Goal: Communication & Community: Share content

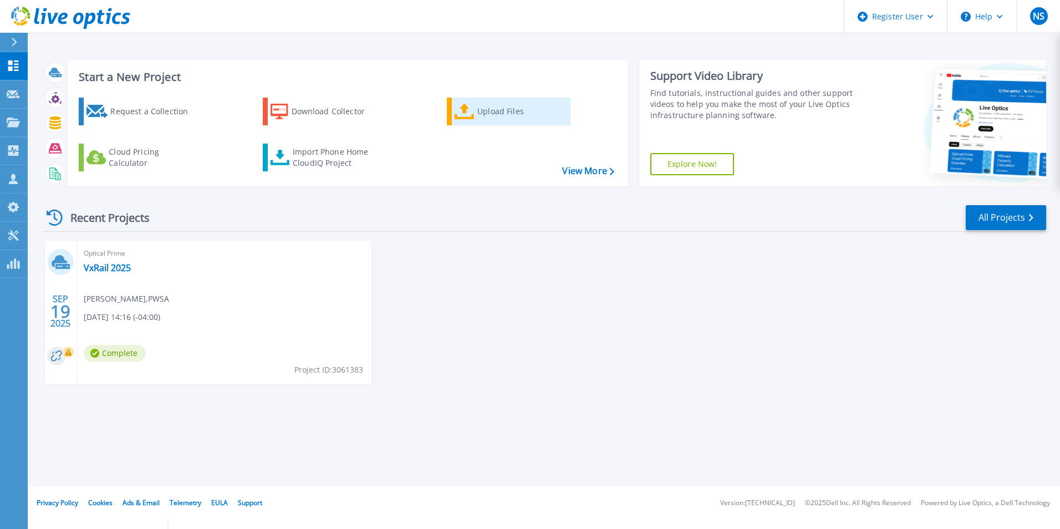
click at [494, 116] on div "Upload Files" at bounding box center [521, 111] width 89 height 22
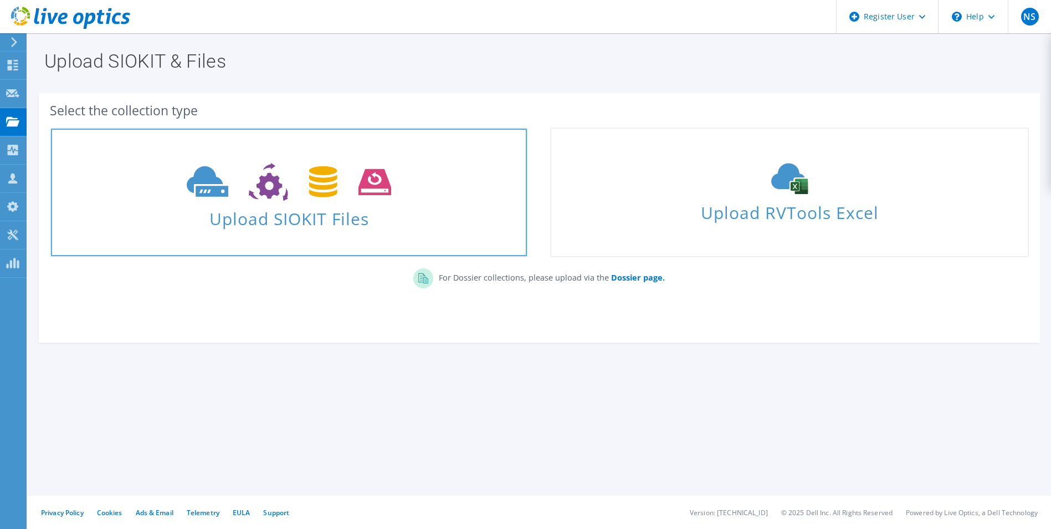
click at [361, 208] on span "Upload SIOKIT Files" at bounding box center [289, 215] width 476 height 24
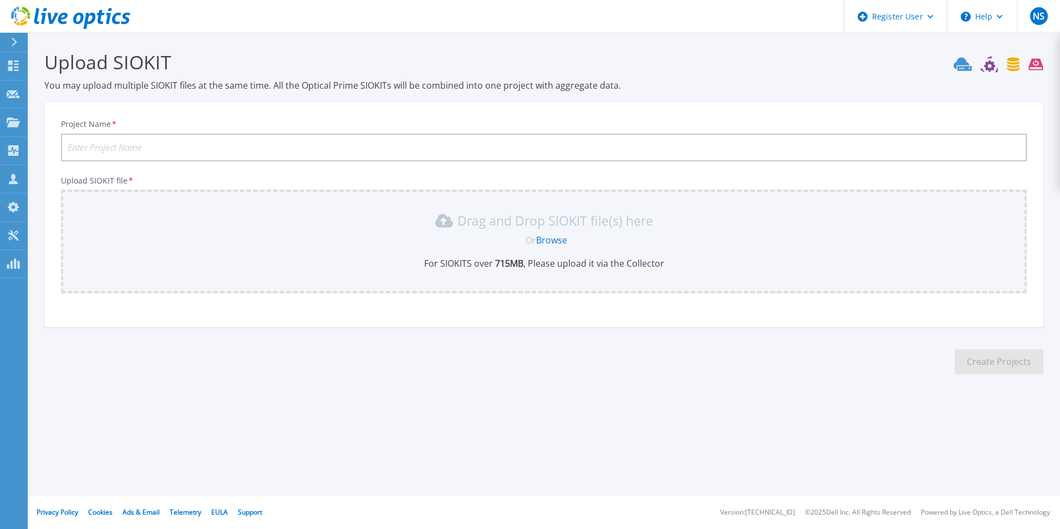
click at [176, 136] on input "Project Name *" at bounding box center [544, 148] width 966 height 28
type input "PPA Live Optics"
click at [454, 244] on div "Or Browse" at bounding box center [546, 240] width 948 height 12
click at [550, 239] on link "Browse" at bounding box center [551, 240] width 31 height 12
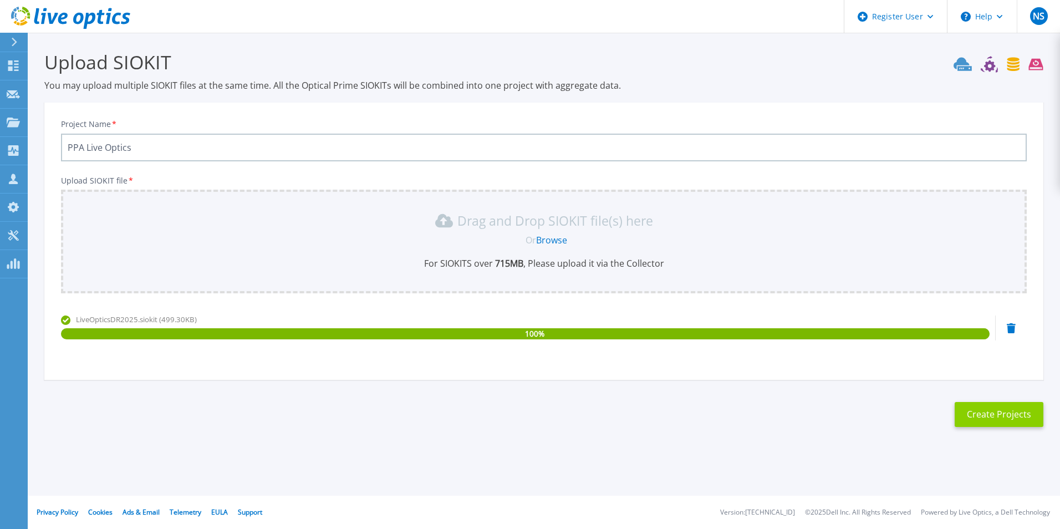
click at [1012, 419] on button "Create Projects" at bounding box center [998, 414] width 89 height 25
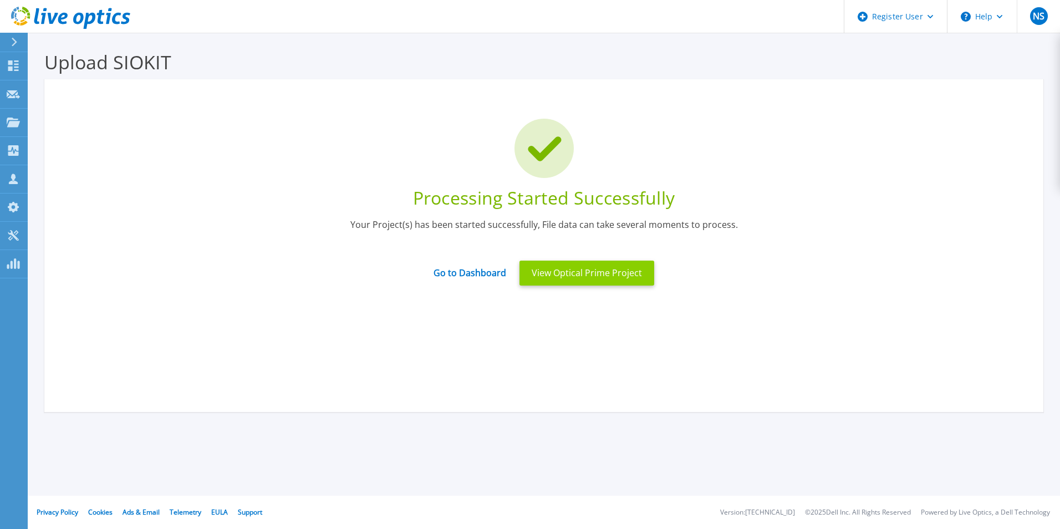
click at [536, 283] on button "View Optical Prime Project" at bounding box center [586, 273] width 135 height 25
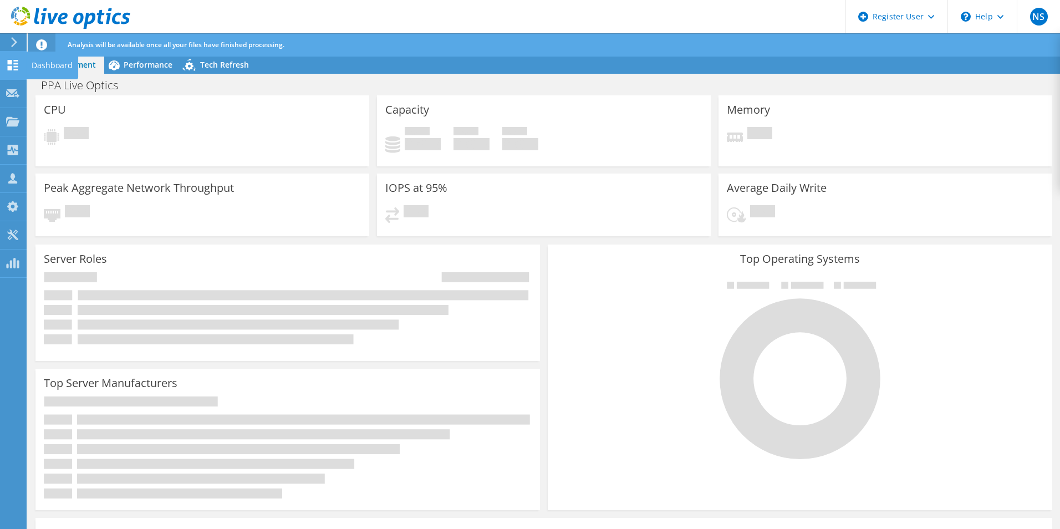
click at [14, 67] on use at bounding box center [13, 65] width 11 height 11
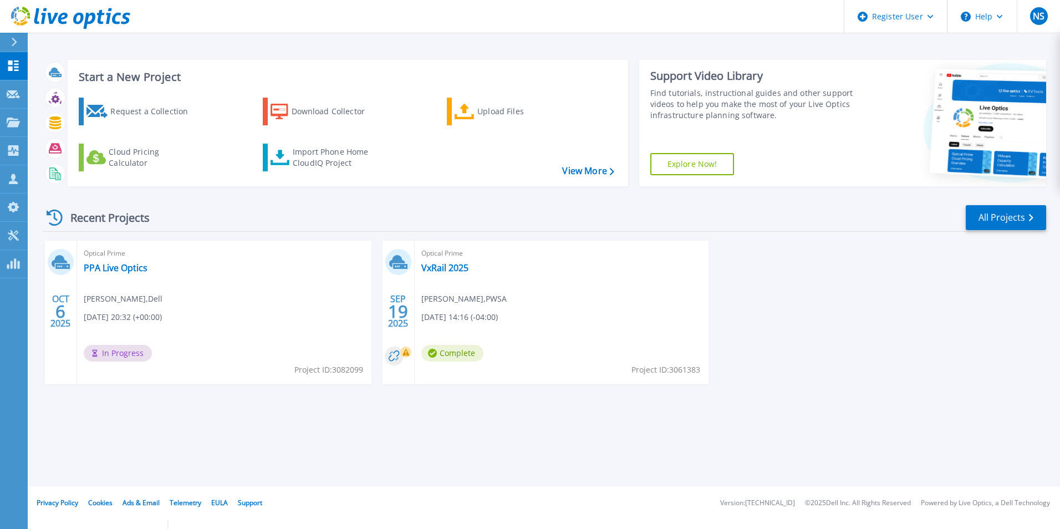
click at [170, 275] on div "Optical Prime PPA Live Optics [PERSON_NAME] , Dell [DATE] 20:32 (+00:00) In Pro…" at bounding box center [224, 313] width 294 height 144
click at [239, 308] on div "Optical Prime PPA Live Optics Nan Sullivan , Dell 10/06/2025, 20:32 (+00:00) In…" at bounding box center [224, 313] width 294 height 144
click at [329, 310] on div "Optical Prime PPA Live Optics [PERSON_NAME] , QUEENSBURY UNION FREE SCH DIST [D…" at bounding box center [224, 313] width 294 height 144
click at [177, 333] on div "Optical Prime PPA Live Optics [PERSON_NAME] , QUEENSBURY UNION FREE SCH DIST [D…" at bounding box center [224, 313] width 294 height 144
click at [88, 269] on link "PPA Live Optics" at bounding box center [116, 267] width 64 height 11
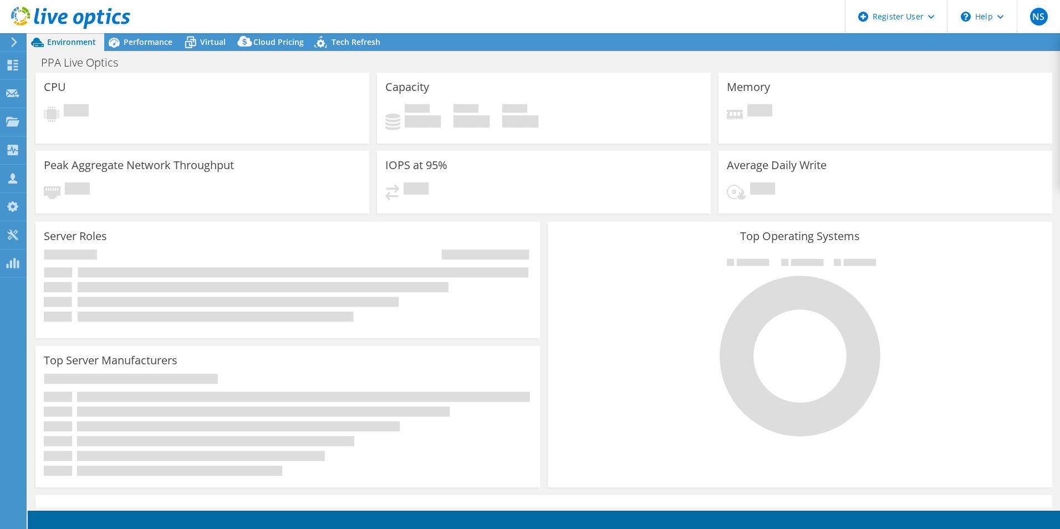
select select "USD"
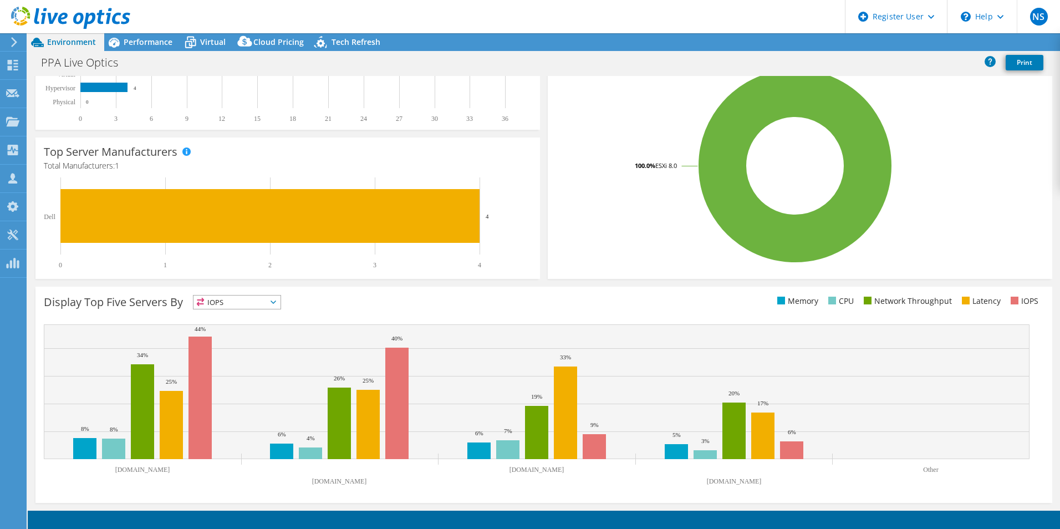
scroll to position [16, 0]
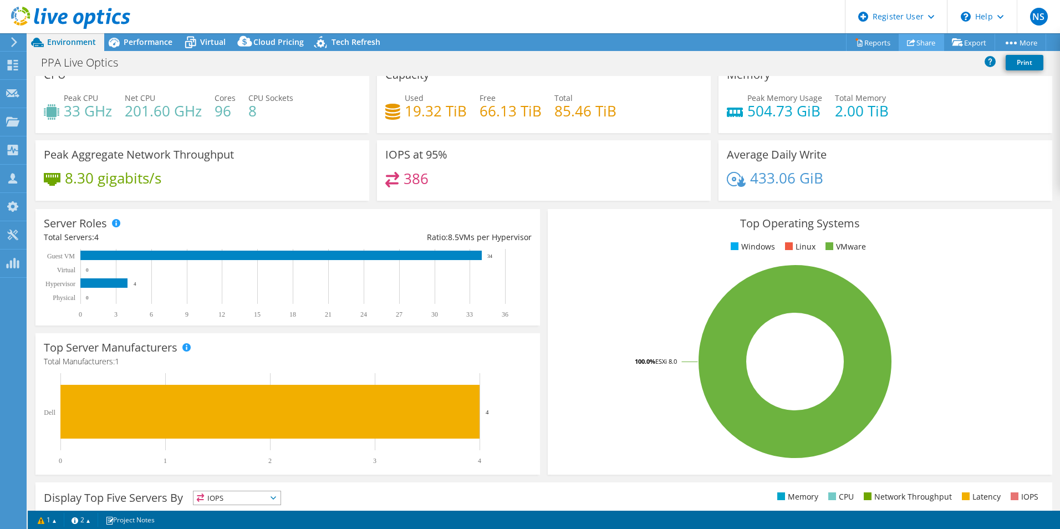
click at [919, 44] on link "Share" at bounding box center [920, 42] width 45 height 17
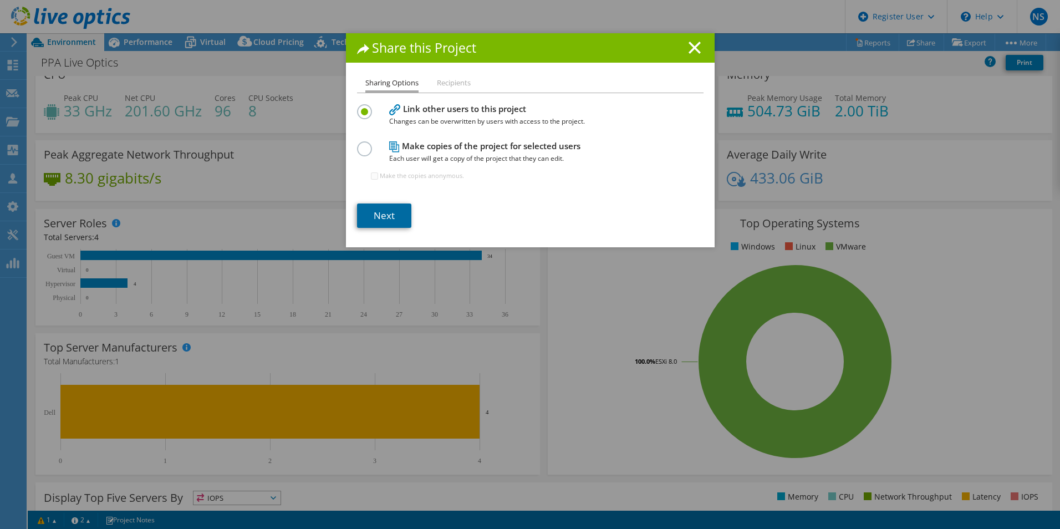
click at [387, 217] on link "Next" at bounding box center [384, 215] width 54 height 24
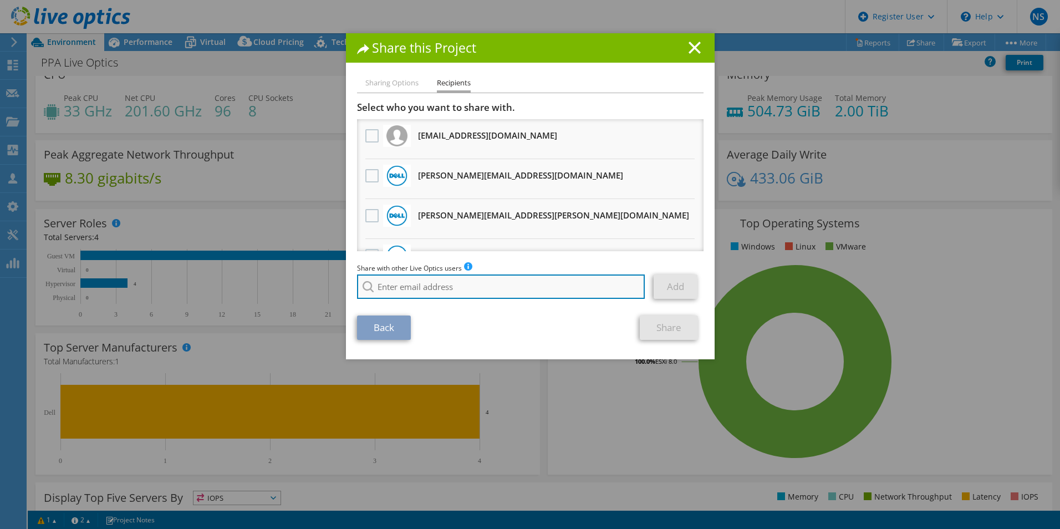
click at [459, 282] on input "search" at bounding box center [501, 286] width 288 height 24
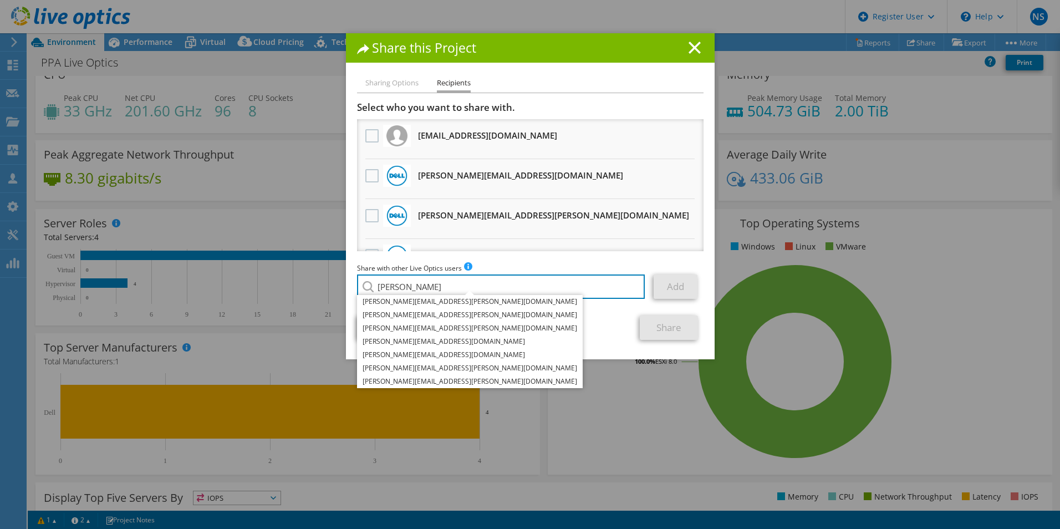
type input "[PERSON_NAME]"
click at [492, 331] on div "Back Share" at bounding box center [530, 327] width 346 height 24
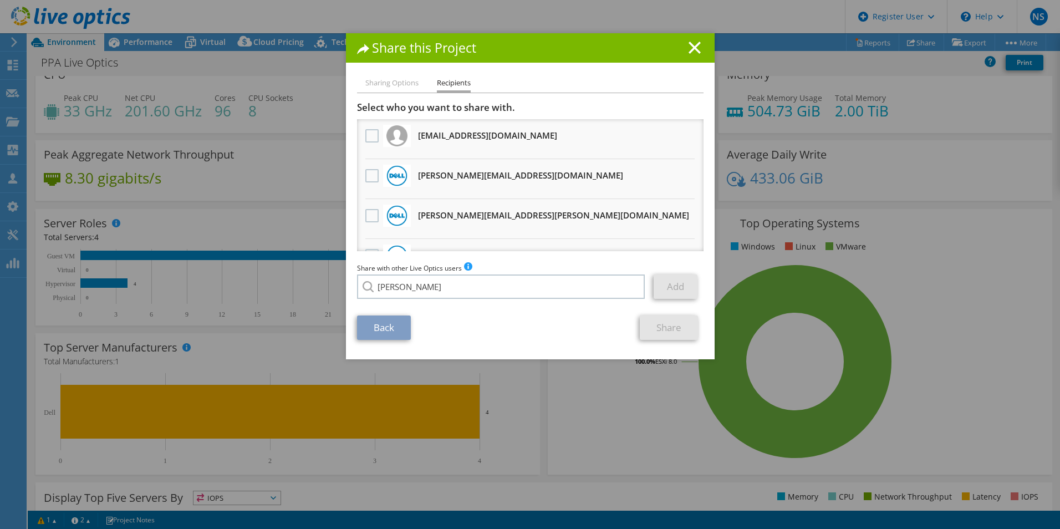
click at [415, 83] on ul "Sharing Options Recipients" at bounding box center [530, 84] width 346 height 16
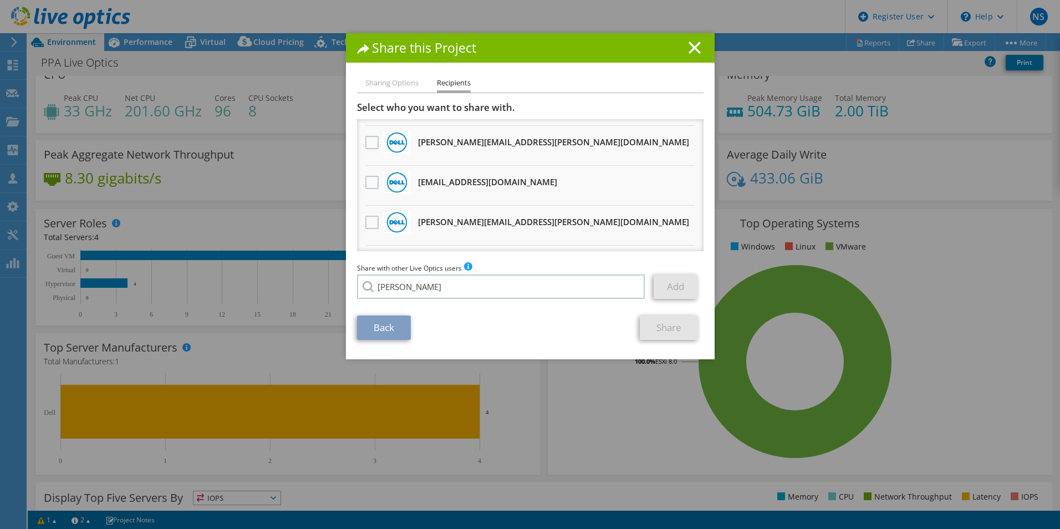
scroll to position [129, 0]
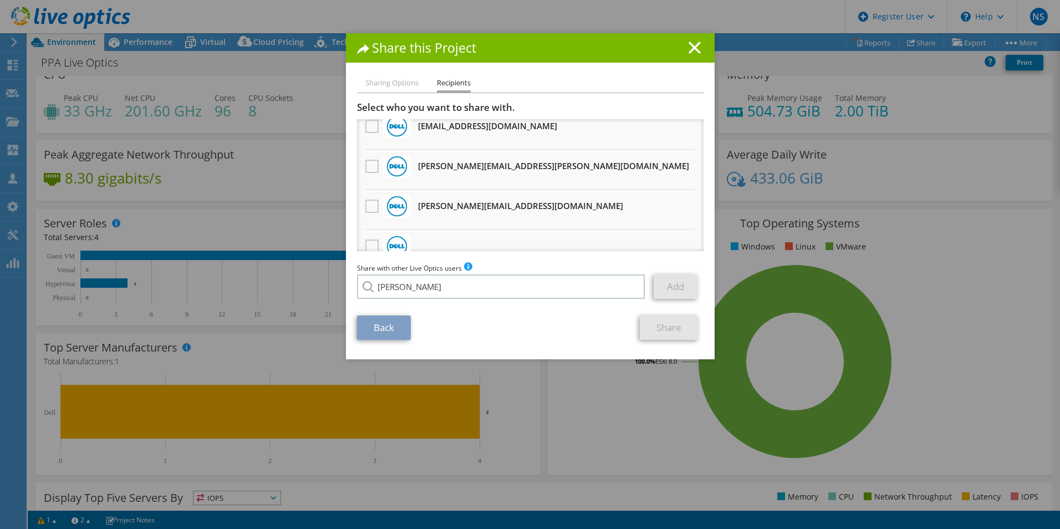
click at [387, 76] on li "Sharing Options" at bounding box center [391, 83] width 53 height 14
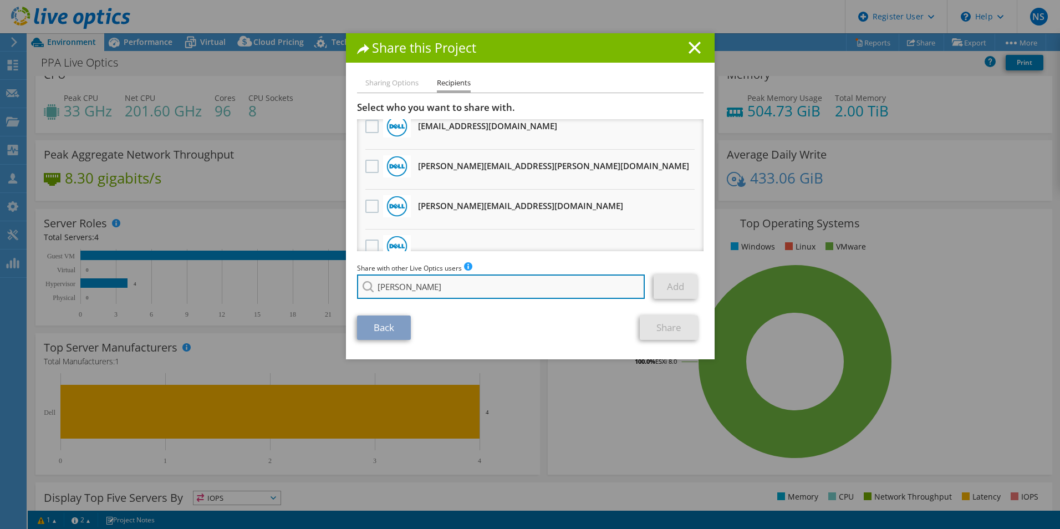
click at [394, 288] on input "[PERSON_NAME]" at bounding box center [501, 286] width 288 height 24
drag, startPoint x: 568, startPoint y: 292, endPoint x: 364, endPoint y: 292, distance: 204.0
click at [364, 292] on div "[PERSON_NAME] [PERSON_NAME][EMAIL_ADDRESS][PERSON_NAME][DOMAIN_NAME] [PERSON_NA…" at bounding box center [501, 286] width 289 height 24
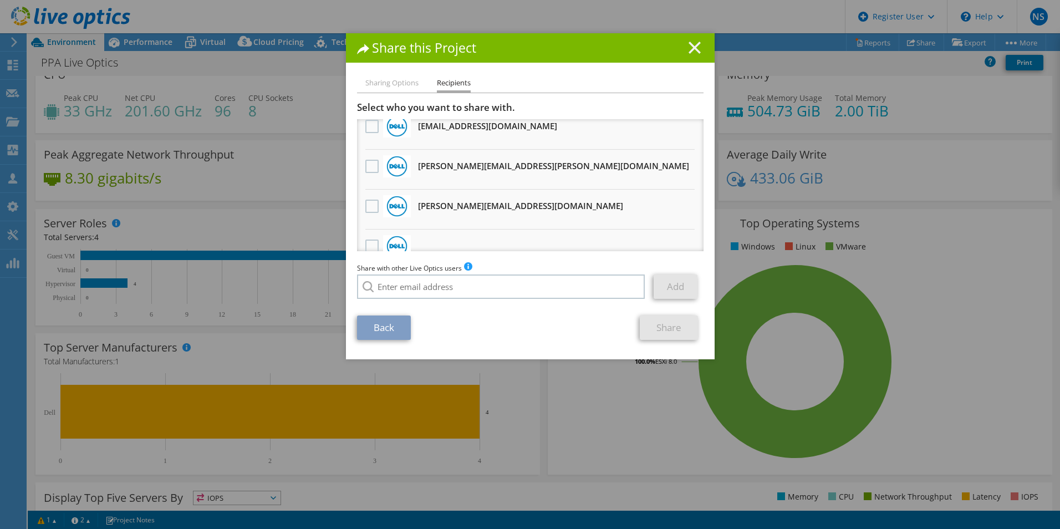
click at [696, 52] on icon at bounding box center [694, 48] width 12 height 12
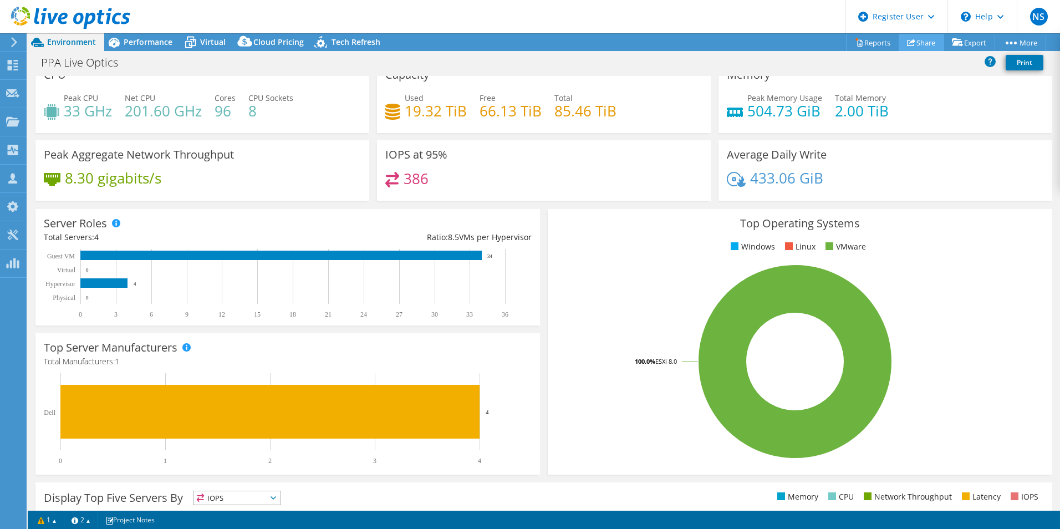
click at [921, 43] on link "Share" at bounding box center [920, 42] width 45 height 17
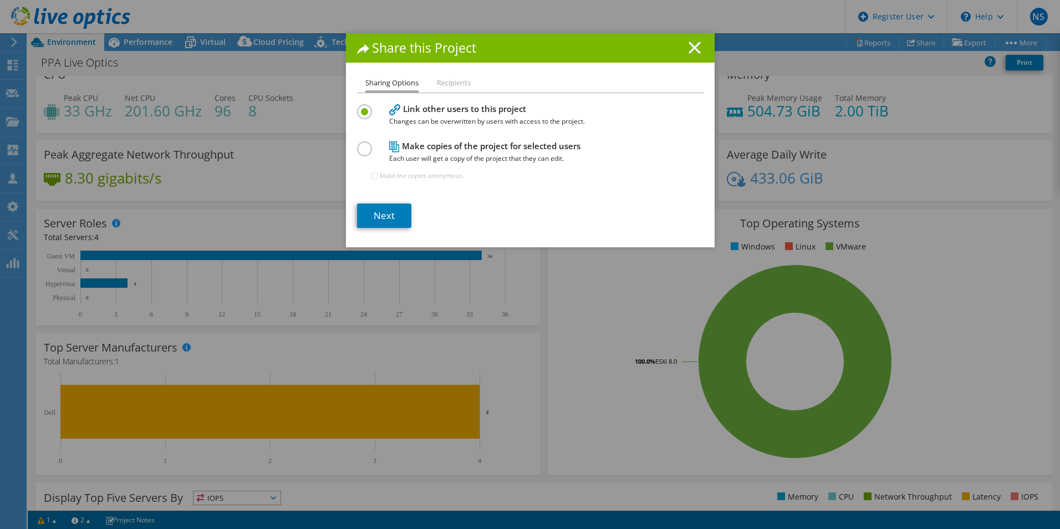
click at [690, 50] on icon at bounding box center [694, 48] width 12 height 12
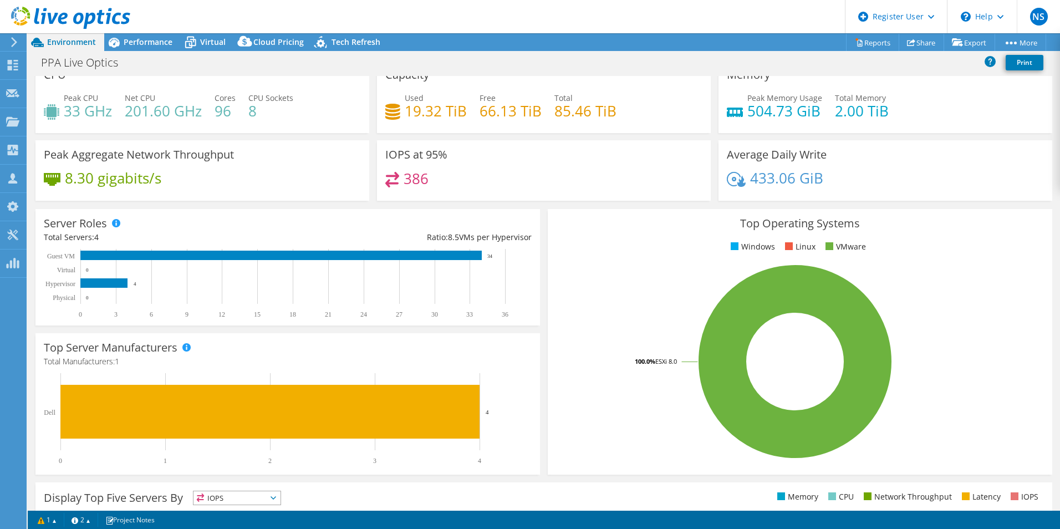
click at [926, 33] on li "Share" at bounding box center [922, 42] width 43 height 18
click at [925, 42] on link "Share" at bounding box center [920, 42] width 45 height 17
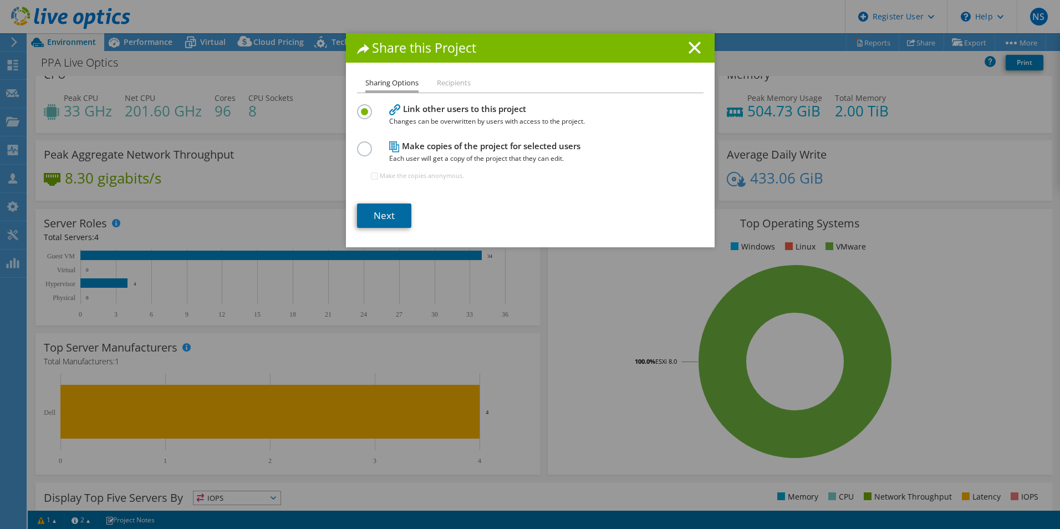
click at [399, 213] on link "Next" at bounding box center [384, 215] width 54 height 24
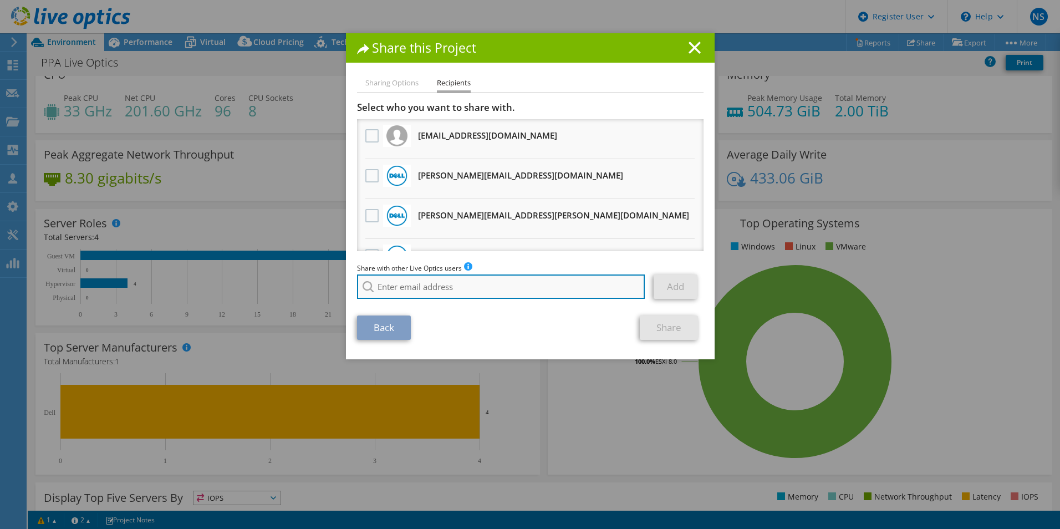
click at [401, 285] on input "search" at bounding box center [501, 286] width 288 height 24
type input "[PERSON_NAME]"
drag, startPoint x: 438, startPoint y: 292, endPoint x: 339, endPoint y: 287, distance: 99.3
click at [339, 287] on div "Share this Project Sharing Options Recipients Link other users to this project …" at bounding box center [530, 264] width 1060 height 462
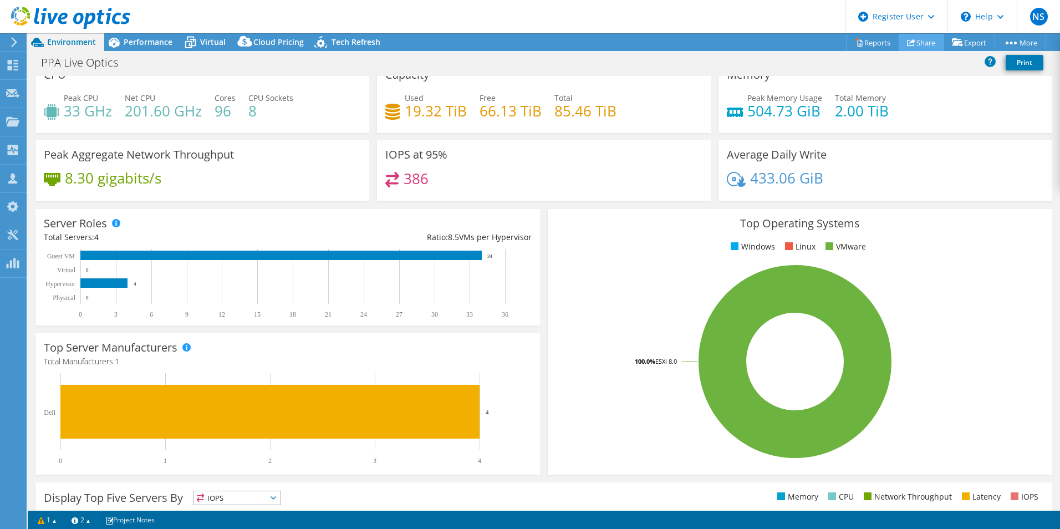
click at [907, 43] on icon at bounding box center [911, 42] width 8 height 8
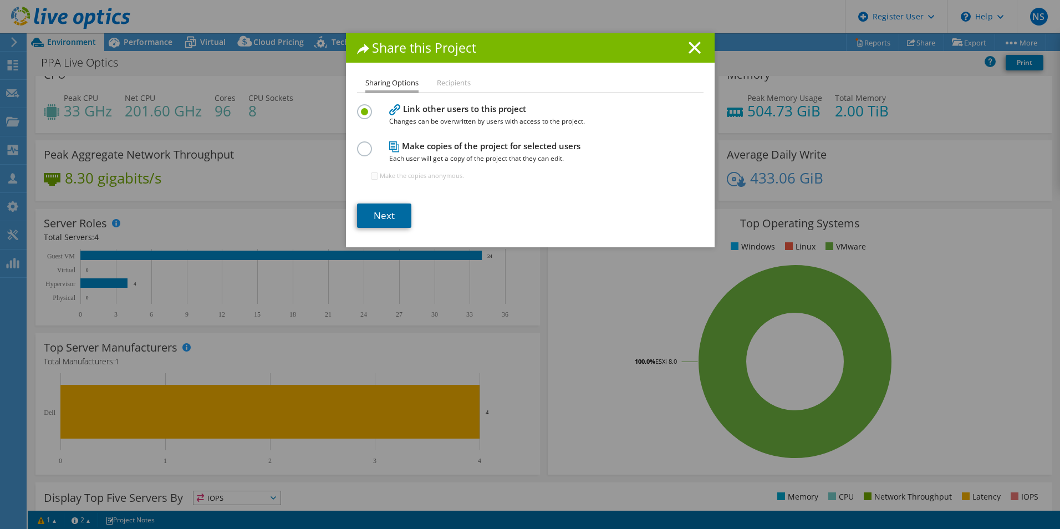
click at [391, 214] on link "Next" at bounding box center [384, 215] width 54 height 24
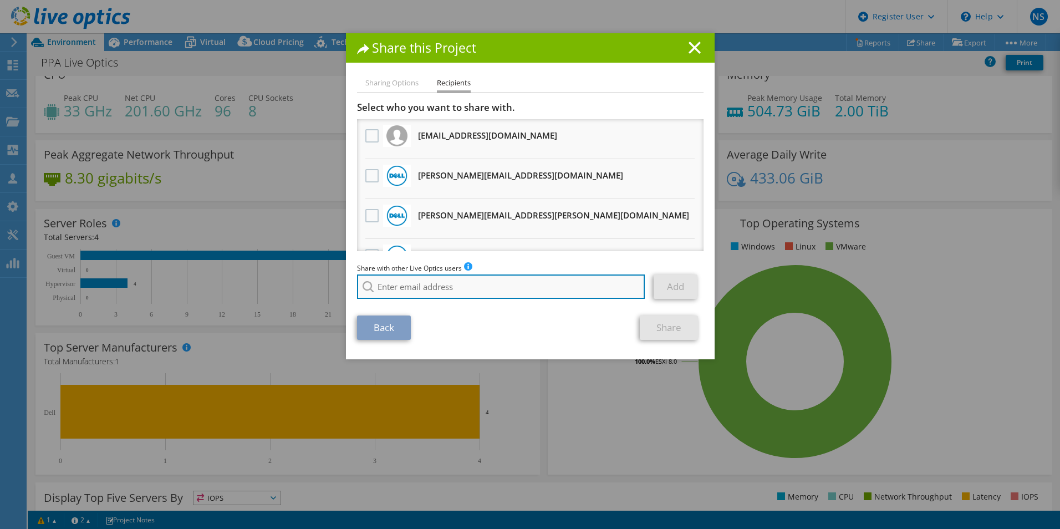
click at [425, 291] on input "search" at bounding box center [501, 286] width 288 height 24
paste input "[PERSON_NAME][EMAIL_ADDRESS][PERSON_NAME][DOMAIN_NAME]"
type input "[PERSON_NAME][EMAIL_ADDRESS][PERSON_NAME][DOMAIN_NAME]"
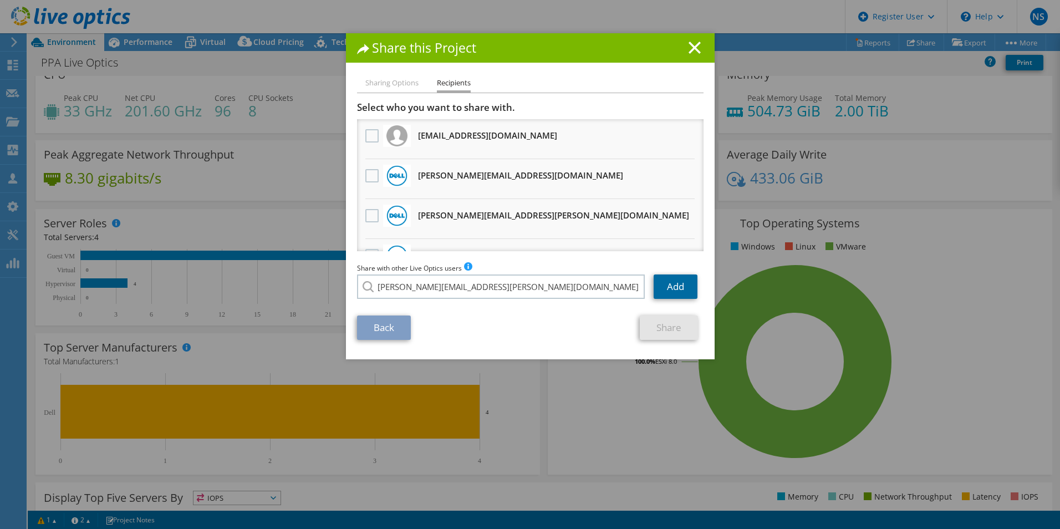
click at [676, 287] on link "Add" at bounding box center [675, 286] width 44 height 24
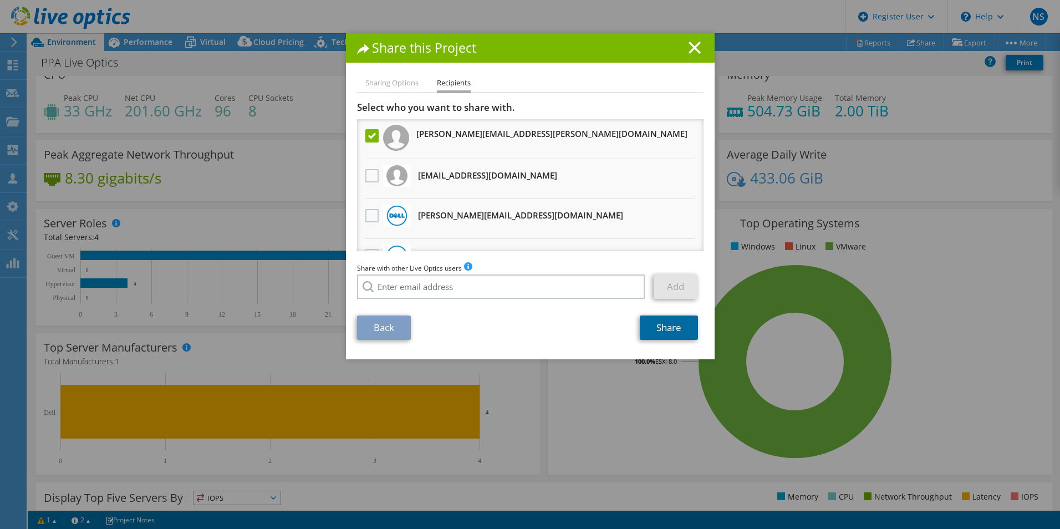
click at [675, 319] on link "Share" at bounding box center [669, 327] width 58 height 24
